Goal: Task Accomplishment & Management: Manage account settings

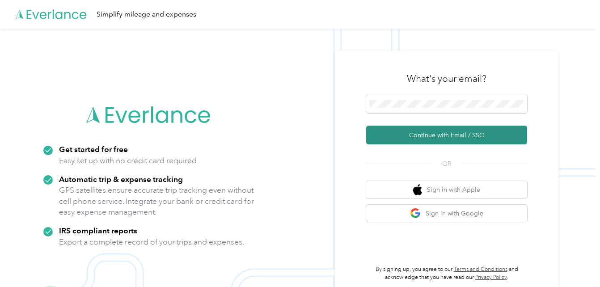
click at [397, 134] on button "Continue with Email / SSO" at bounding box center [446, 135] width 161 height 19
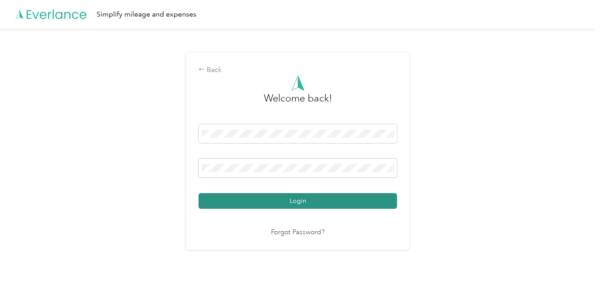
click at [292, 201] on button "Login" at bounding box center [297, 201] width 198 height 16
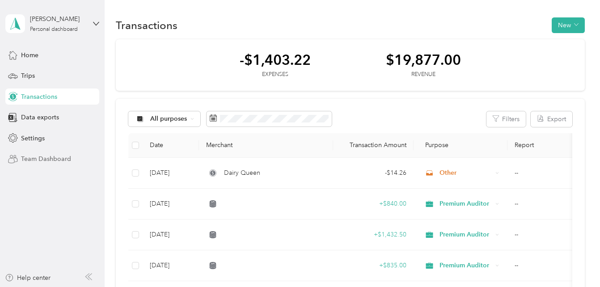
click at [42, 154] on span "Team Dashboard" at bounding box center [46, 158] width 50 height 9
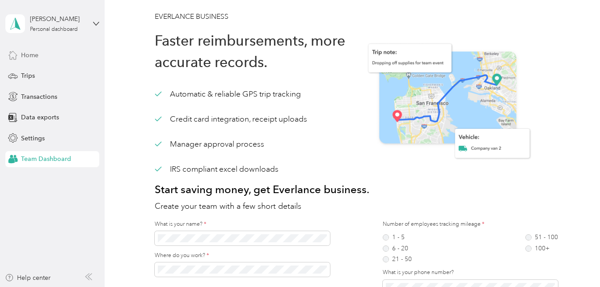
click at [33, 55] on span "Home" at bounding box center [29, 55] width 17 height 9
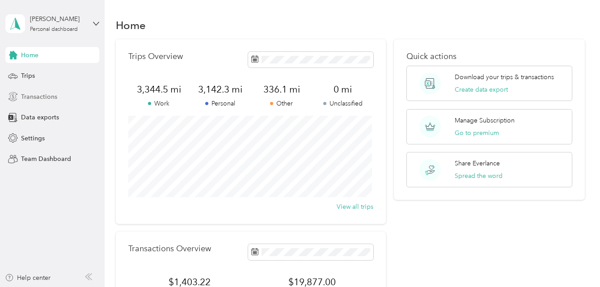
click at [42, 95] on span "Transactions" at bounding box center [39, 96] width 36 height 9
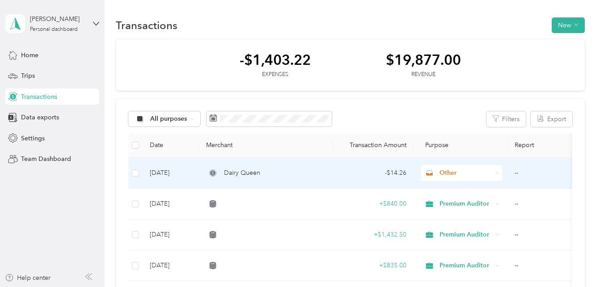
click at [453, 172] on span "Other" at bounding box center [465, 173] width 52 height 10
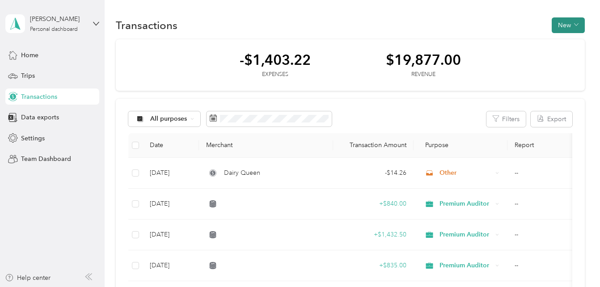
click at [563, 22] on button "New" at bounding box center [568, 25] width 33 height 16
click at [561, 40] on span "Expense" at bounding box center [564, 42] width 24 height 9
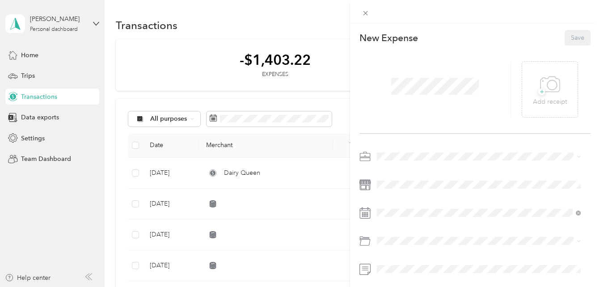
click at [392, 107] on span "Other" at bounding box center [388, 109] width 17 height 8
click at [362, 13] on icon at bounding box center [366, 13] width 8 height 8
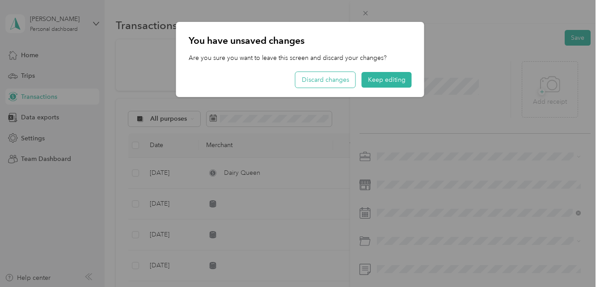
click at [332, 76] on button "Discard changes" at bounding box center [325, 80] width 60 height 16
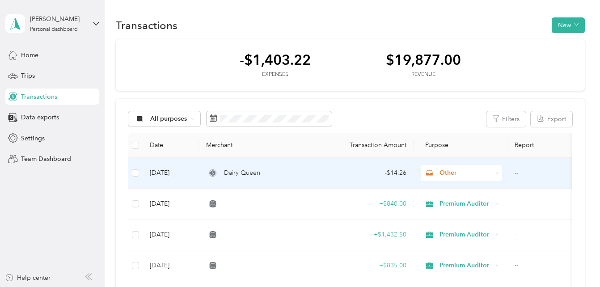
click at [518, 172] on td "--" at bounding box center [551, 173] width 89 height 31
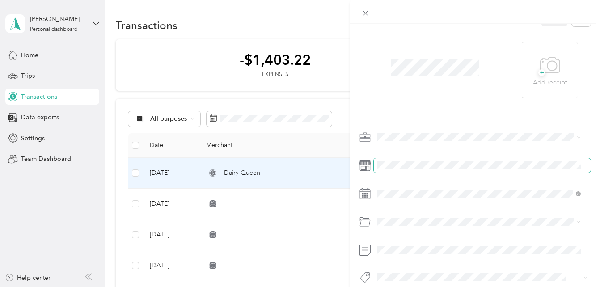
scroll to position [36, 0]
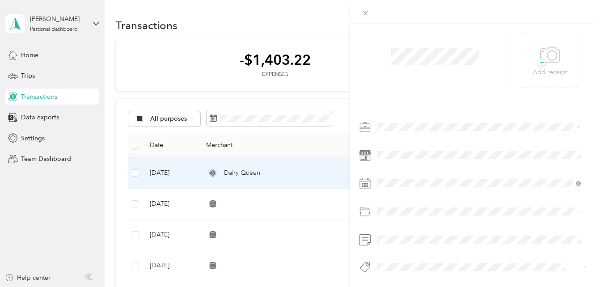
click at [359, 73] on div "Expense Details Save + Add receipt" at bounding box center [475, 152] width 250 height 316
drag, startPoint x: 34, startPoint y: 97, endPoint x: 26, endPoint y: 98, distance: 7.7
click at [26, 98] on div "This expense cannot be edited because it is either under review, approved, or p…" at bounding box center [300, 143] width 600 height 287
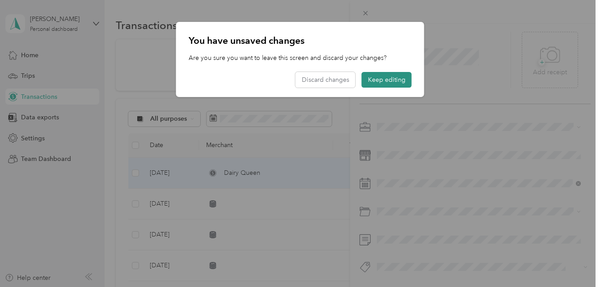
click at [371, 74] on button "Keep editing" at bounding box center [387, 80] width 50 height 16
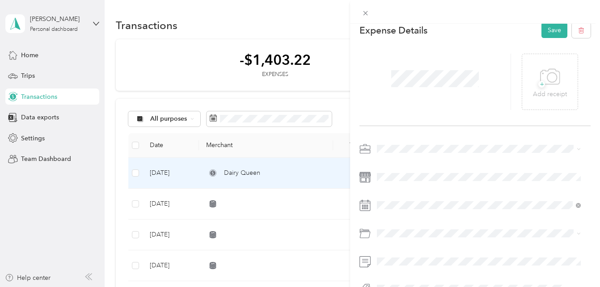
scroll to position [0, 0]
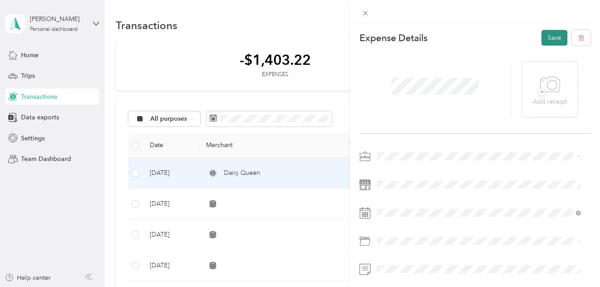
click at [544, 37] on button "Save" at bounding box center [554, 38] width 26 height 16
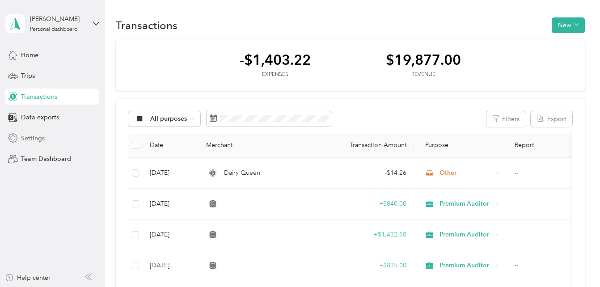
click at [32, 134] on span "Settings" at bounding box center [33, 138] width 24 height 9
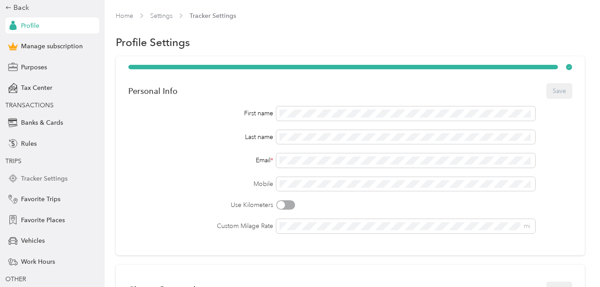
scroll to position [84, 0]
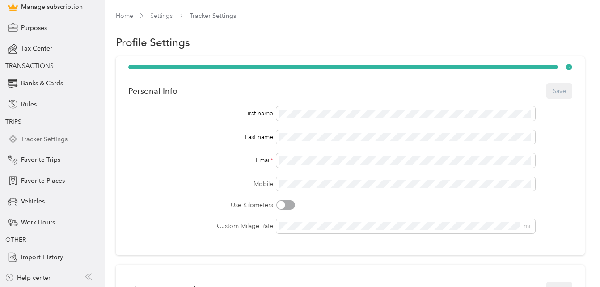
click at [42, 138] on span "Tracker Settings" at bounding box center [44, 139] width 46 height 9
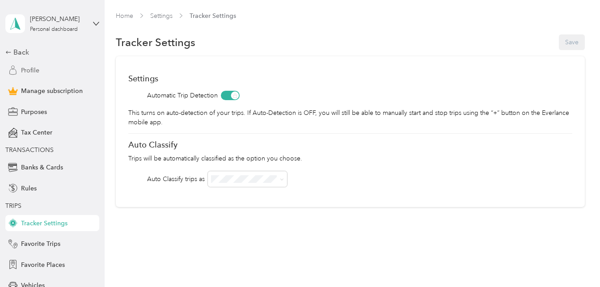
click at [29, 68] on span "Profile" at bounding box center [30, 70] width 18 height 9
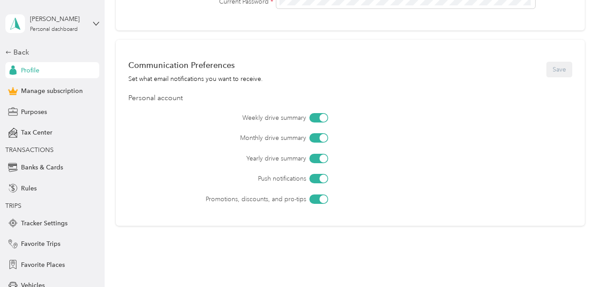
scroll to position [398, 0]
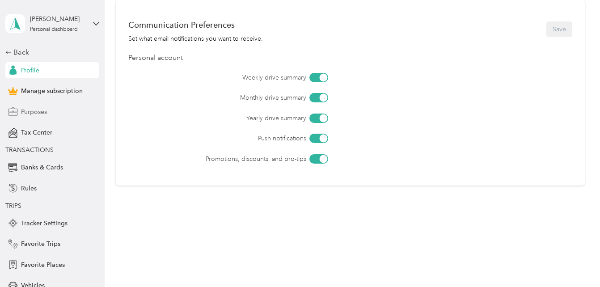
click at [36, 110] on span "Purposes" at bounding box center [34, 111] width 26 height 9
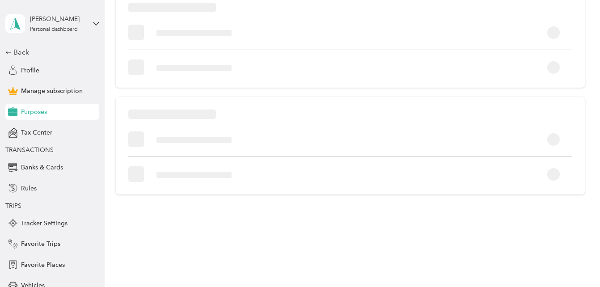
scroll to position [66, 0]
click at [38, 110] on span "Purposes" at bounding box center [34, 111] width 26 height 9
click at [33, 134] on span "Tax Center" at bounding box center [36, 132] width 31 height 9
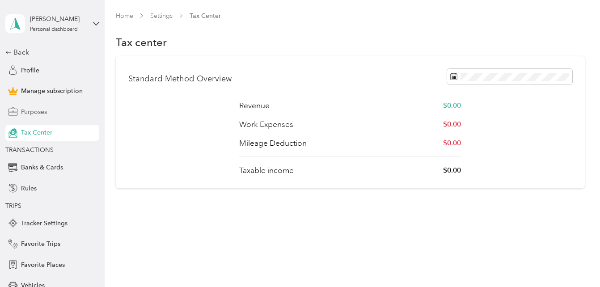
click at [35, 112] on span "Purposes" at bounding box center [34, 111] width 26 height 9
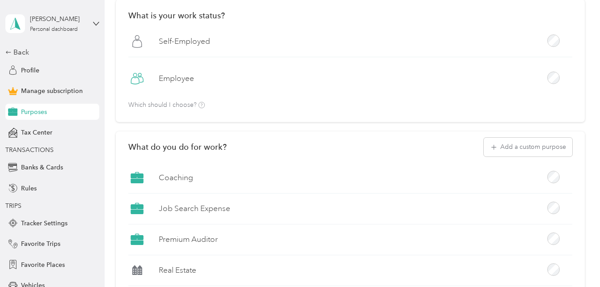
scroll to position [45, 0]
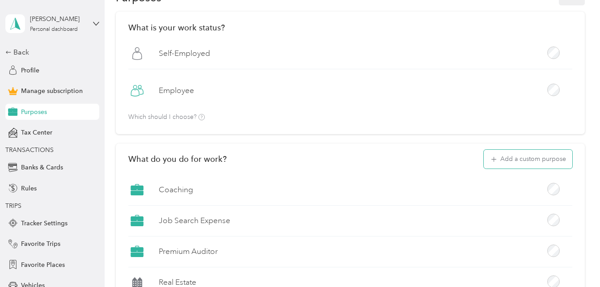
click at [525, 156] on button "Add a custom purpose" at bounding box center [528, 159] width 89 height 19
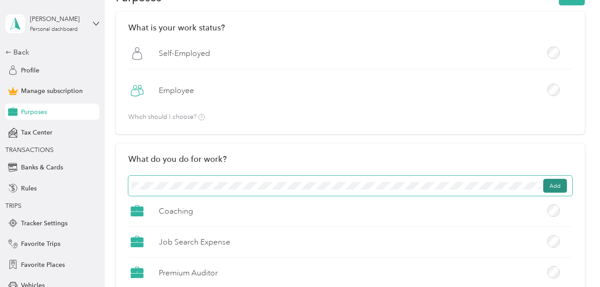
click at [558, 185] on button "Add" at bounding box center [555, 186] width 24 height 14
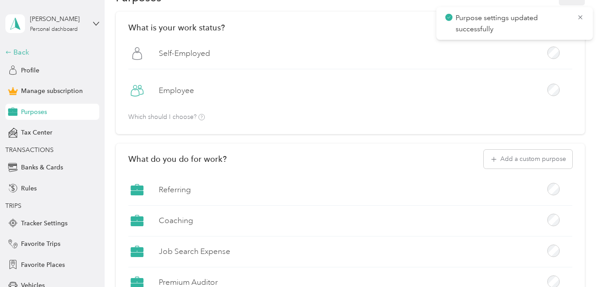
click at [17, 50] on div "Back" at bounding box center [49, 52] width 89 height 11
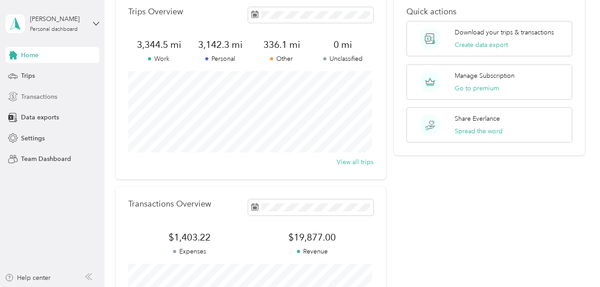
click at [34, 96] on span "Transactions" at bounding box center [39, 96] width 36 height 9
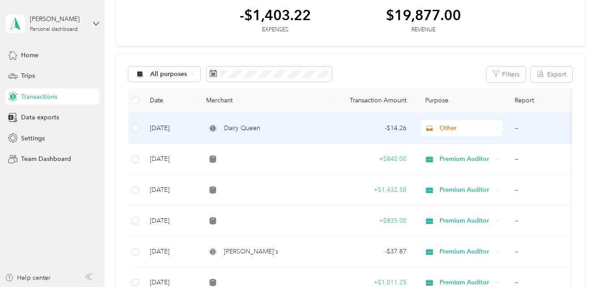
click at [444, 127] on span "Other" at bounding box center [465, 128] width 52 height 10
click at [462, 174] on span "Referring" at bounding box center [472, 173] width 59 height 9
